Goal: Browse casually: Explore the website without a specific task or goal

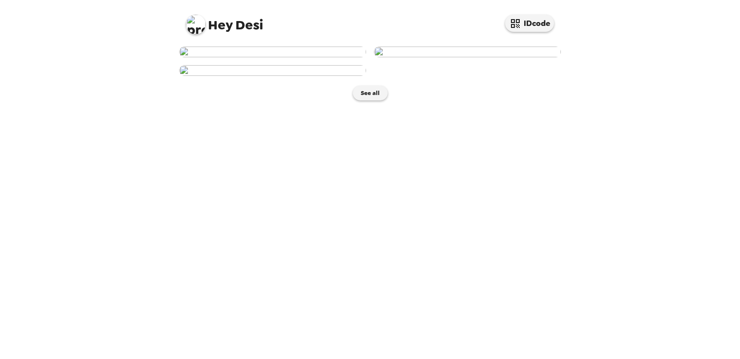
click at [270, 57] on img at bounding box center [272, 51] width 187 height 11
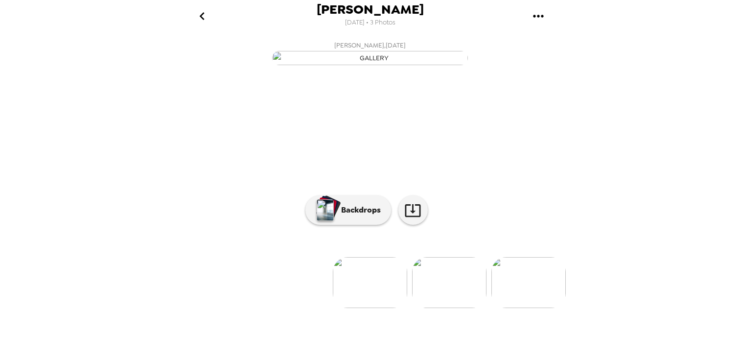
scroll to position [65, 0]
click at [336, 216] on p "Backdrops" at bounding box center [358, 210] width 45 height 12
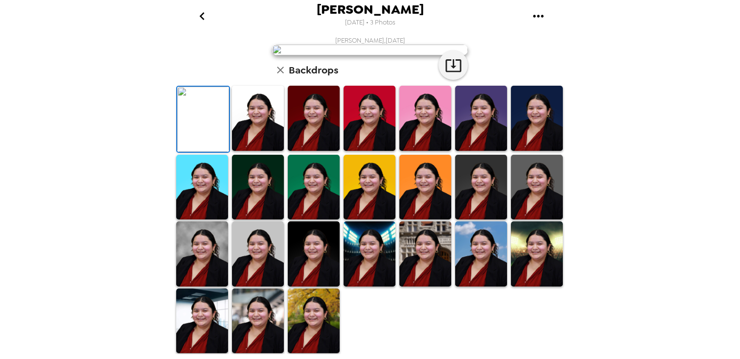
scroll to position [230, 0]
click at [299, 318] on img at bounding box center [314, 320] width 52 height 65
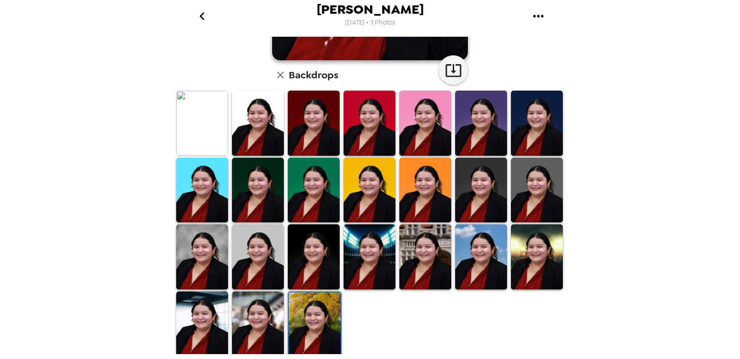
click at [248, 342] on img at bounding box center [258, 323] width 52 height 65
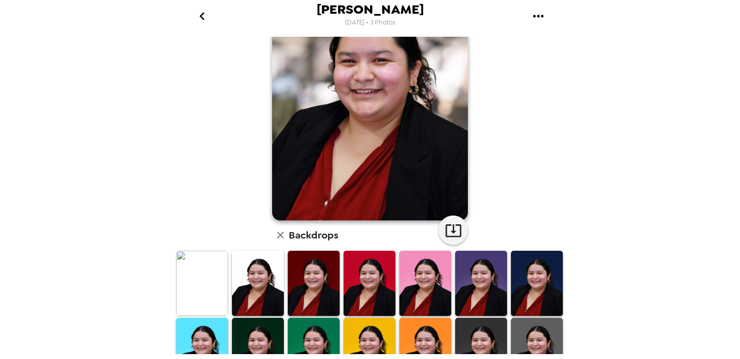
scroll to position [0, 0]
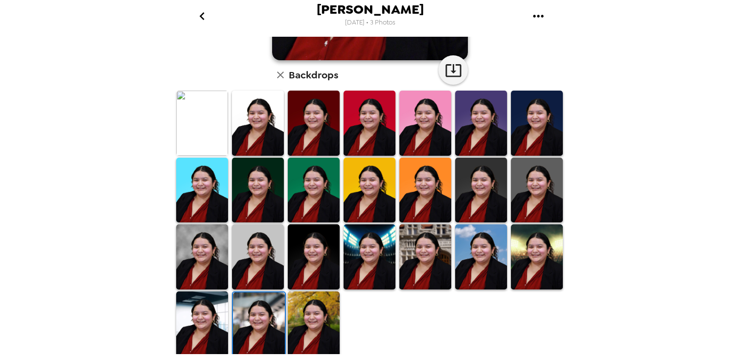
click at [198, 313] on img at bounding box center [202, 323] width 52 height 65
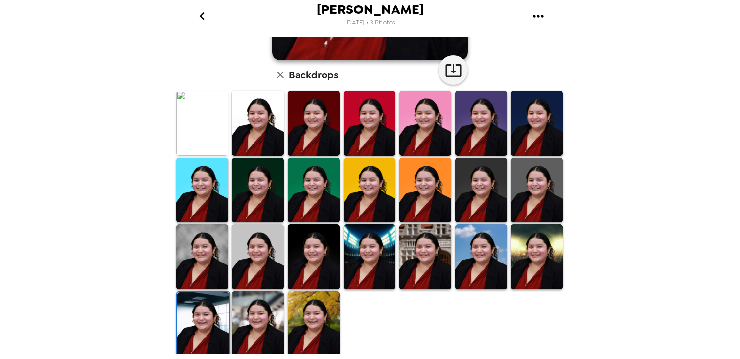
click at [537, 272] on img at bounding box center [537, 256] width 52 height 65
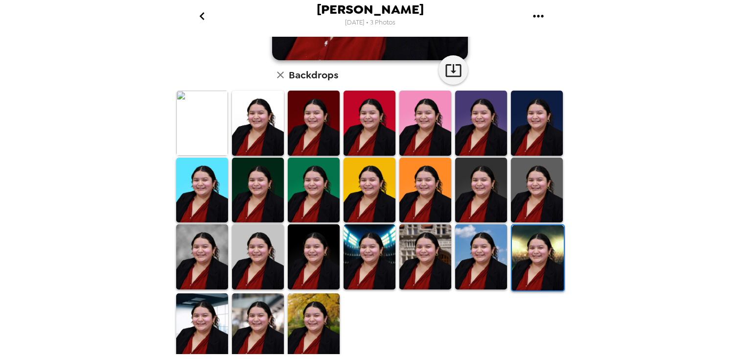
click at [470, 273] on img at bounding box center [481, 256] width 52 height 65
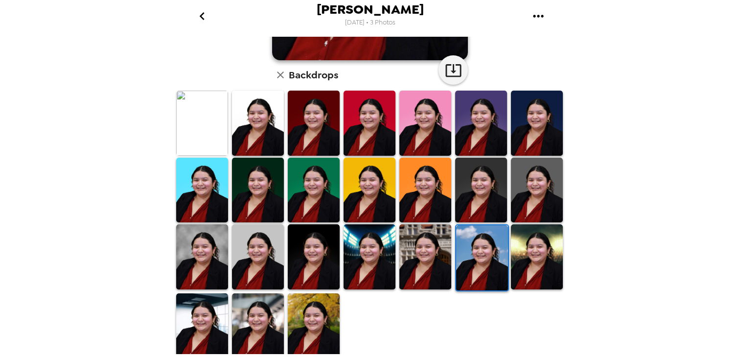
click at [416, 259] on img at bounding box center [425, 256] width 52 height 65
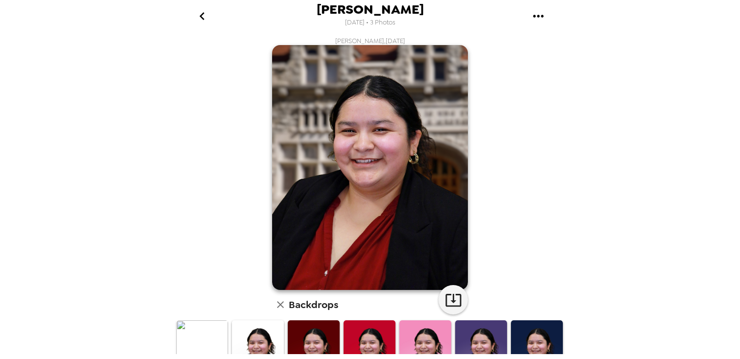
click at [205, 18] on icon "go back" at bounding box center [202, 16] width 16 height 16
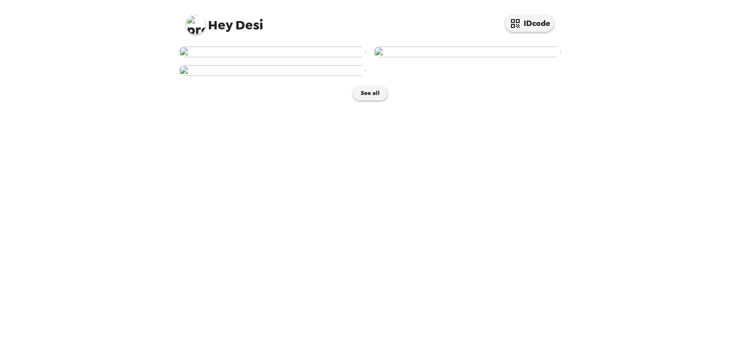
click at [409, 57] on img at bounding box center [467, 51] width 187 height 11
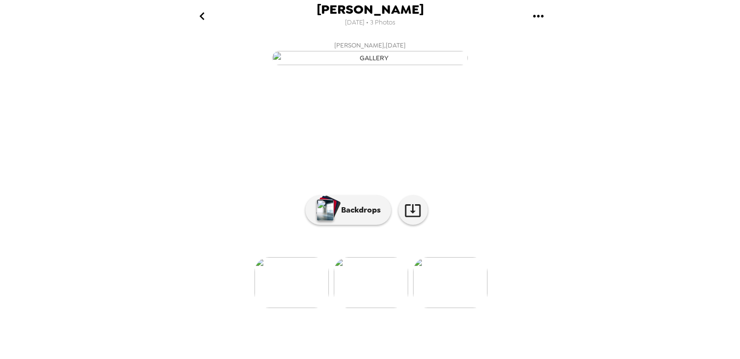
scroll to position [65, 0]
click at [346, 216] on p "Backdrops" at bounding box center [358, 210] width 45 height 12
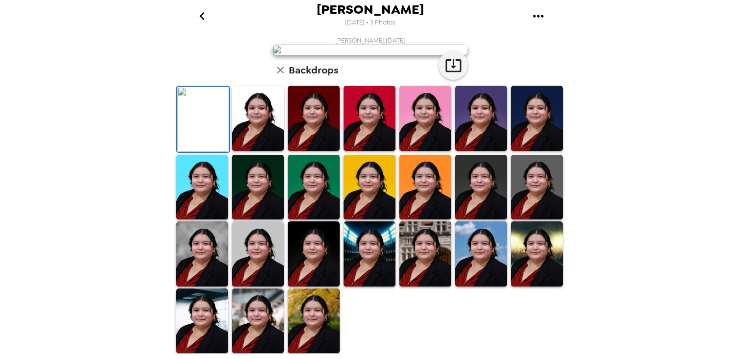
scroll to position [230, 0]
click at [164, 243] on div "Desi Moran 10/9/2025 • 3 Photos Desi Moran , 09-26-2025 Backdrops" at bounding box center [370, 179] width 740 height 359
click at [189, 248] on img at bounding box center [202, 253] width 52 height 65
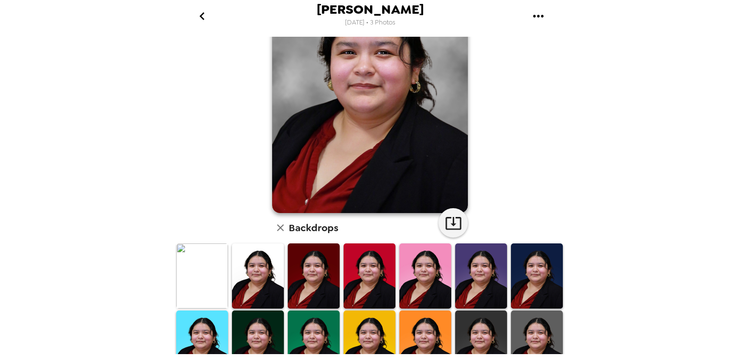
scroll to position [230, 0]
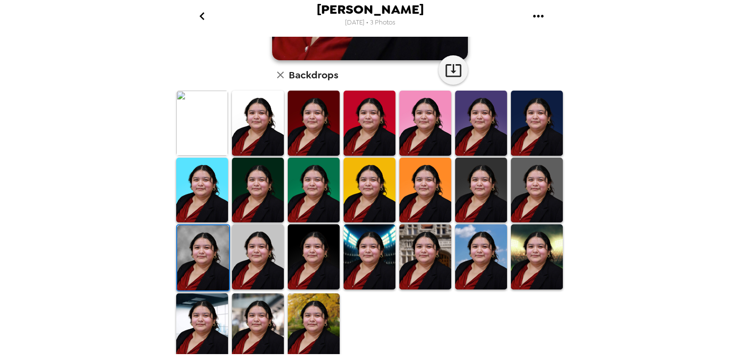
click at [430, 252] on img at bounding box center [425, 256] width 52 height 65
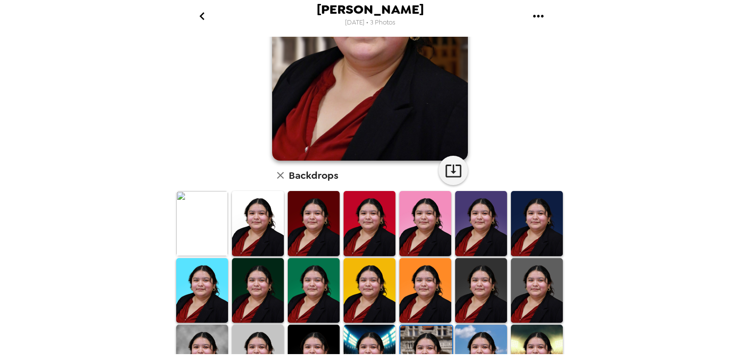
scroll to position [0, 0]
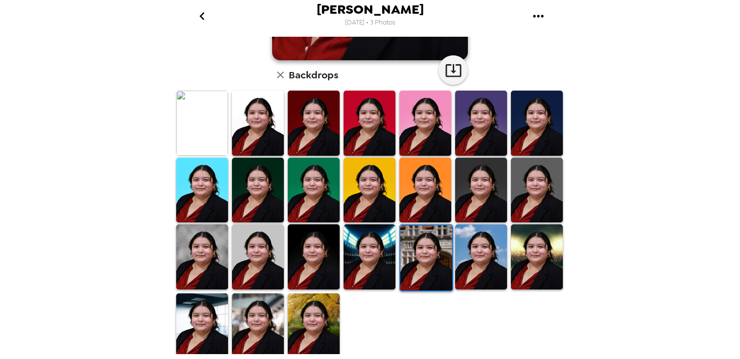
click at [465, 270] on img at bounding box center [481, 256] width 52 height 65
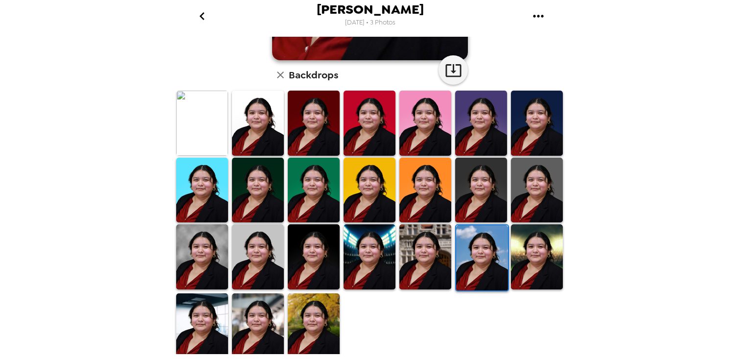
click at [526, 266] on img at bounding box center [537, 256] width 52 height 65
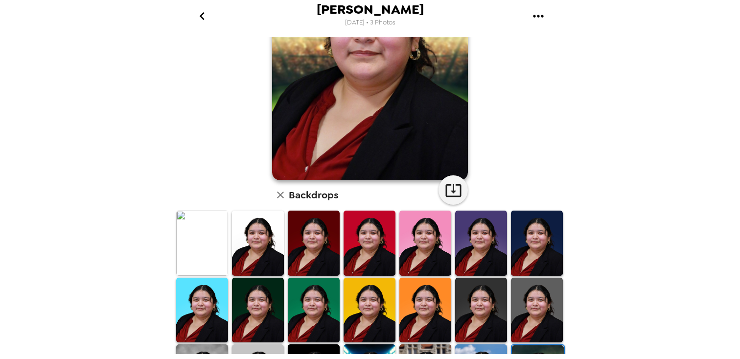
scroll to position [230, 0]
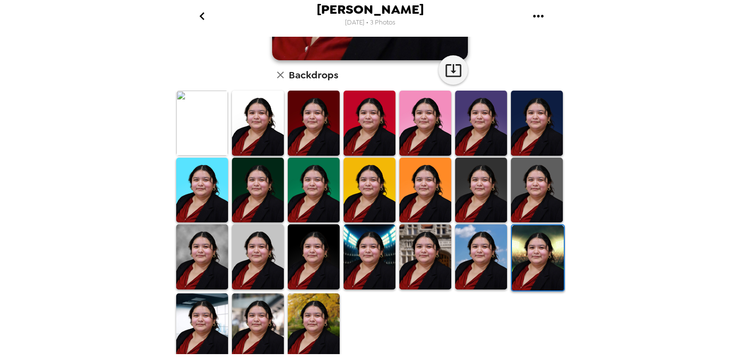
click at [196, 325] on img at bounding box center [202, 325] width 52 height 65
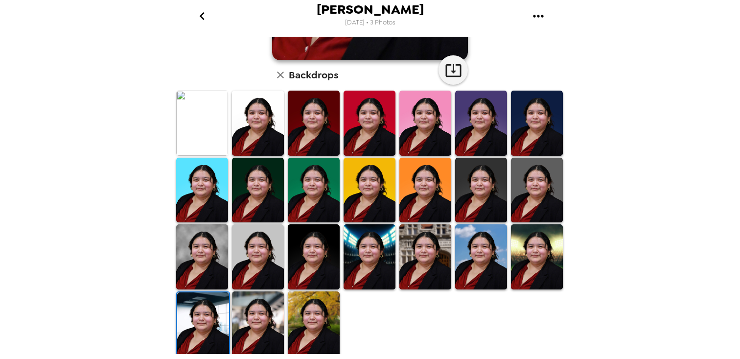
click at [256, 318] on img at bounding box center [258, 323] width 52 height 65
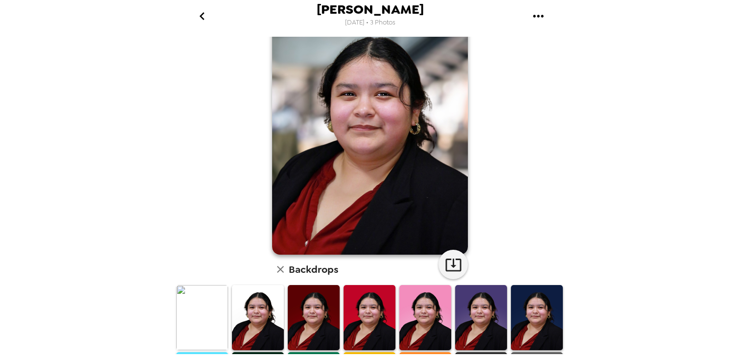
scroll to position [0, 0]
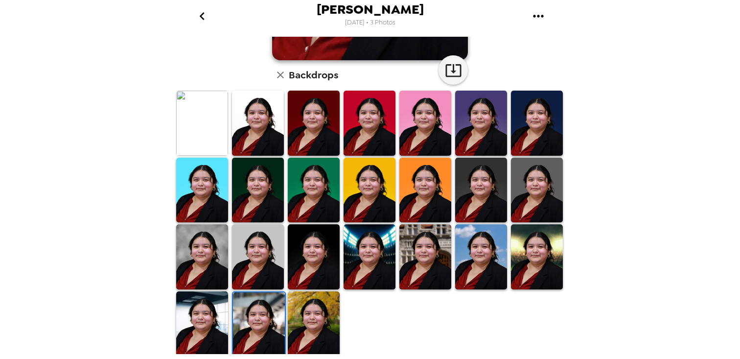
click at [310, 315] on img at bounding box center [314, 323] width 52 height 65
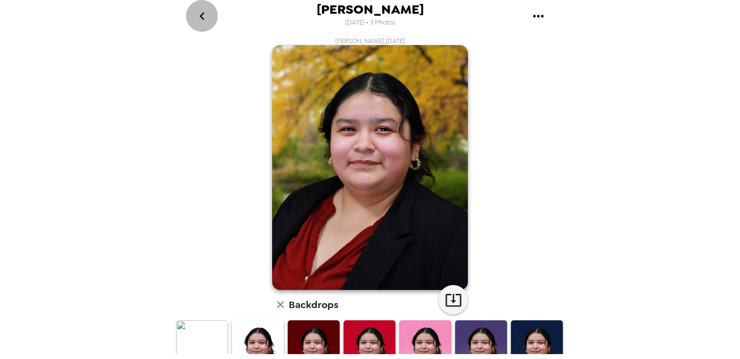
click at [204, 16] on icon "go back" at bounding box center [202, 16] width 16 height 16
